Goal: Task Accomplishment & Management: Use online tool/utility

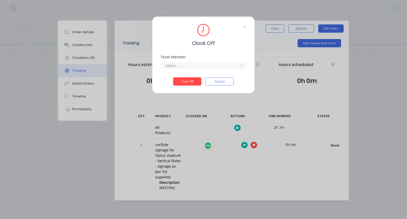
scroll to position [0, 616]
click at [190, 66] on div at bounding box center [200, 65] width 70 height 6
type input "pro"
click at [187, 83] on button "Clock Off" at bounding box center [187, 81] width 28 height 8
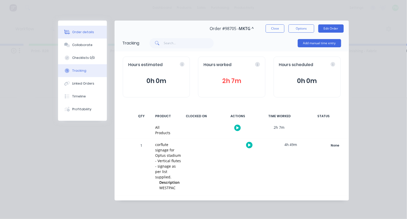
click at [84, 31] on div "Order details" at bounding box center [84, 32] width 22 height 5
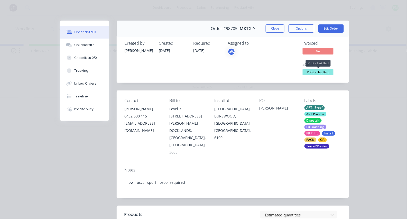
click at [311, 71] on span "Print - Flat Be..." at bounding box center [318, 72] width 31 height 6
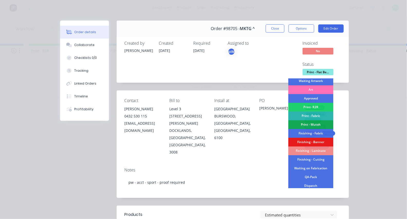
scroll to position [47, 0]
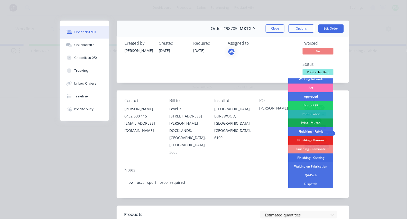
click at [314, 158] on div "Finishing - Cutting" at bounding box center [311, 158] width 45 height 9
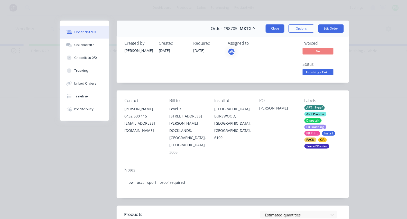
click at [274, 28] on button "Close" at bounding box center [275, 28] width 19 height 8
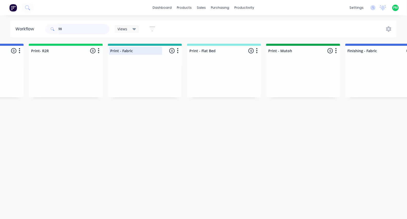
type input "9"
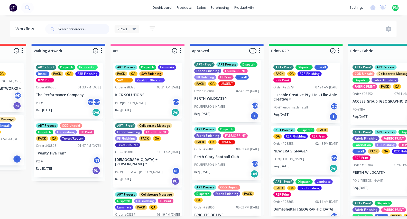
scroll to position [63, 0]
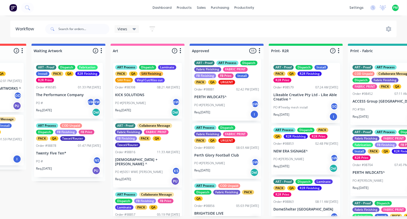
click at [227, 99] on p "PERTH WILDCATS^" at bounding box center [226, 97] width 65 height 4
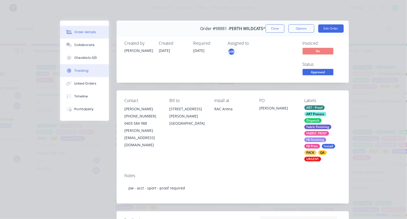
click at [81, 77] on button "Tracking" at bounding box center [84, 70] width 49 height 13
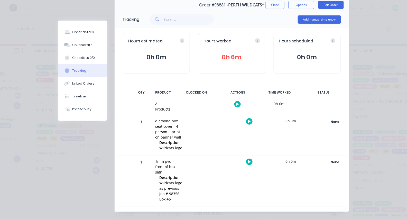
scroll to position [23, 0]
click at [332, 160] on div "None" at bounding box center [335, 162] width 37 height 7
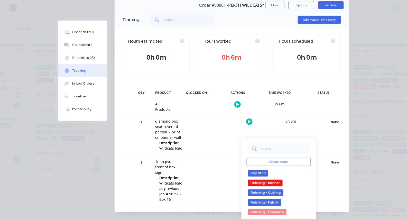
scroll to position [51, 0]
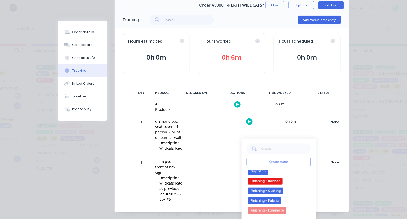
click at [268, 188] on button "Finishing - Cutting" at bounding box center [265, 191] width 35 height 7
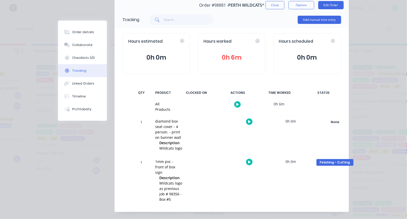
click at [249, 161] on icon "button" at bounding box center [249, 162] width 3 height 3
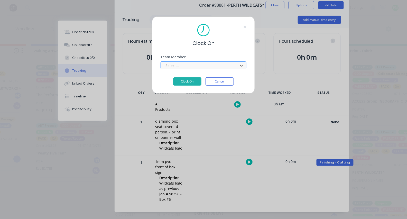
click at [213, 66] on div at bounding box center [200, 65] width 70 height 6
type input "pro"
click at [187, 83] on button "Clock On" at bounding box center [187, 81] width 28 height 8
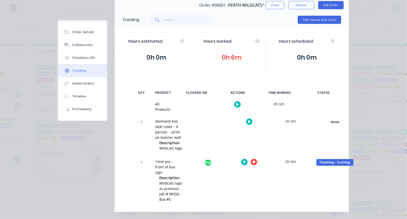
click at [253, 161] on icon "button" at bounding box center [254, 162] width 3 height 3
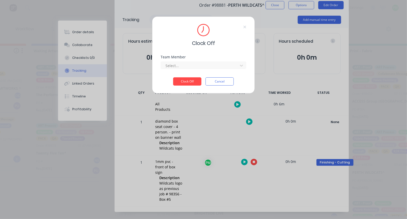
click at [194, 73] on div "Team Member Select..." at bounding box center [204, 66] width 86 height 22
click at [185, 69] on div at bounding box center [200, 65] width 70 height 6
type input "pro"
click at [187, 83] on button "Clock Off" at bounding box center [187, 81] width 28 height 8
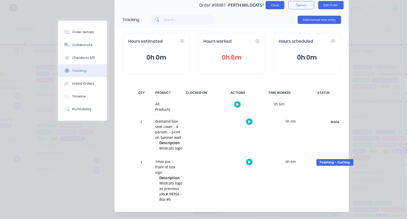
click at [273, 5] on button "Close" at bounding box center [275, 5] width 19 height 8
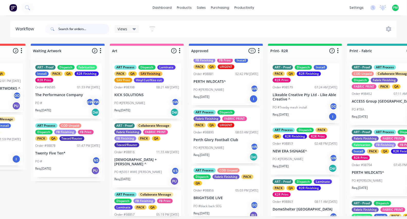
scroll to position [79, 0]
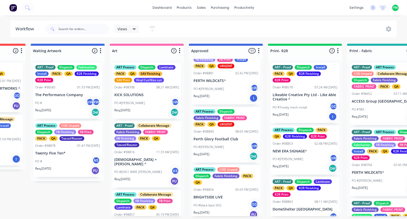
click at [225, 152] on div "PO #Emma pW" at bounding box center [226, 147] width 65 height 10
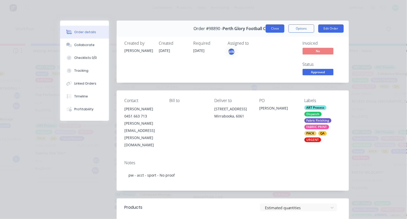
scroll to position [0, 0]
click at [276, 29] on button "Close" at bounding box center [275, 28] width 19 height 8
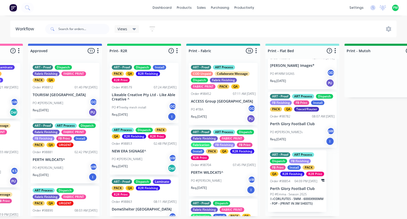
scroll to position [292, 0]
click at [295, 192] on p "PO #Emma - Season 2025" at bounding box center [288, 194] width 37 height 5
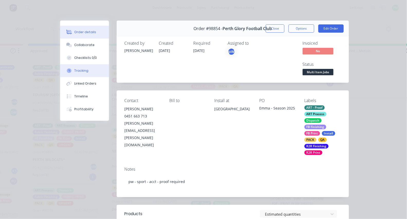
click at [83, 69] on button "Tracking" at bounding box center [84, 70] width 49 height 13
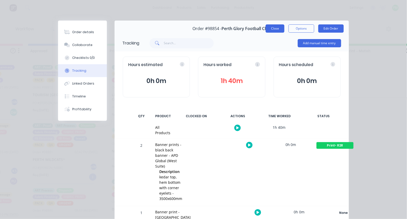
scroll to position [0, 0]
click at [275, 28] on button "Close" at bounding box center [275, 28] width 19 height 8
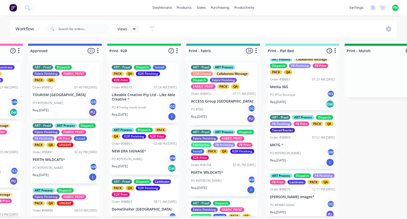
scroll to position [131, 0]
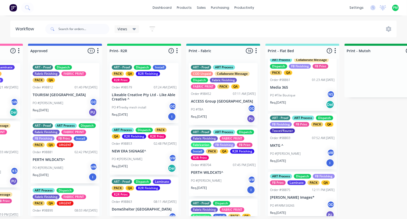
click at [297, 156] on div "ART - Proof ART Process Dispatch FB Finishing FB Print PACK QA Texcel/Router Or…" at bounding box center [302, 142] width 69 height 56
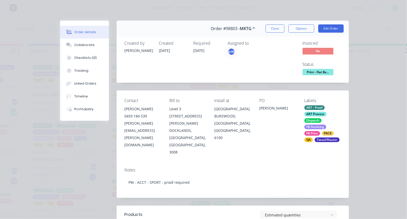
scroll to position [0, 0]
click at [273, 28] on button "Close" at bounding box center [275, 28] width 19 height 8
